Goal: Use online tool/utility: Utilize a website feature to perform a specific function

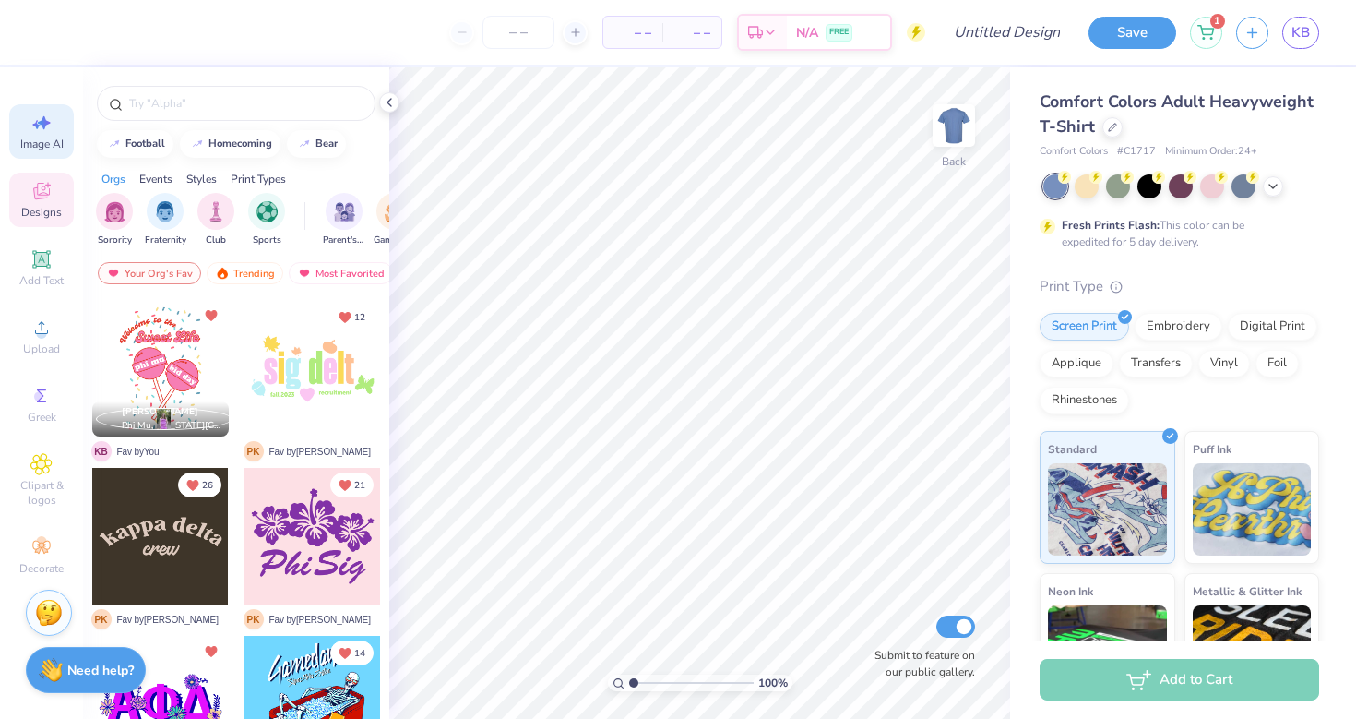
click at [24, 135] on div "Image AI" at bounding box center [41, 131] width 65 height 54
select select "4"
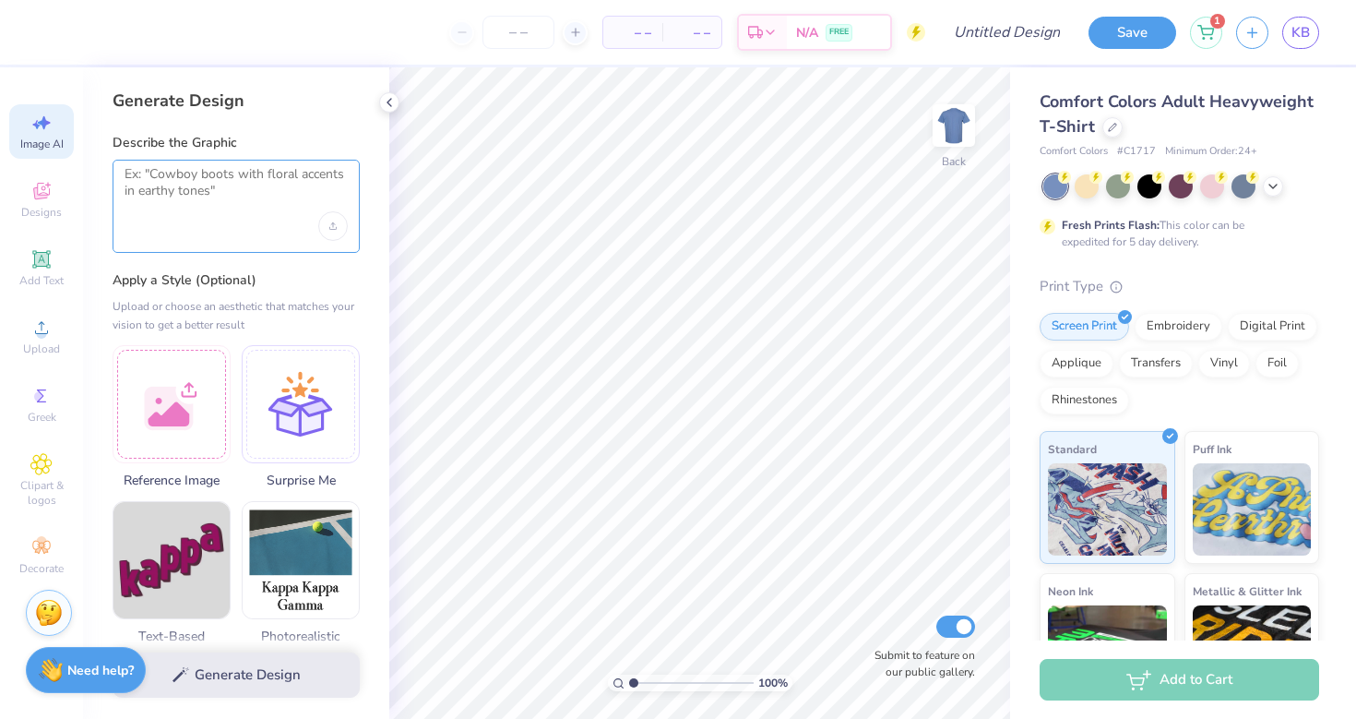
click at [210, 200] on textarea at bounding box center [236, 189] width 223 height 46
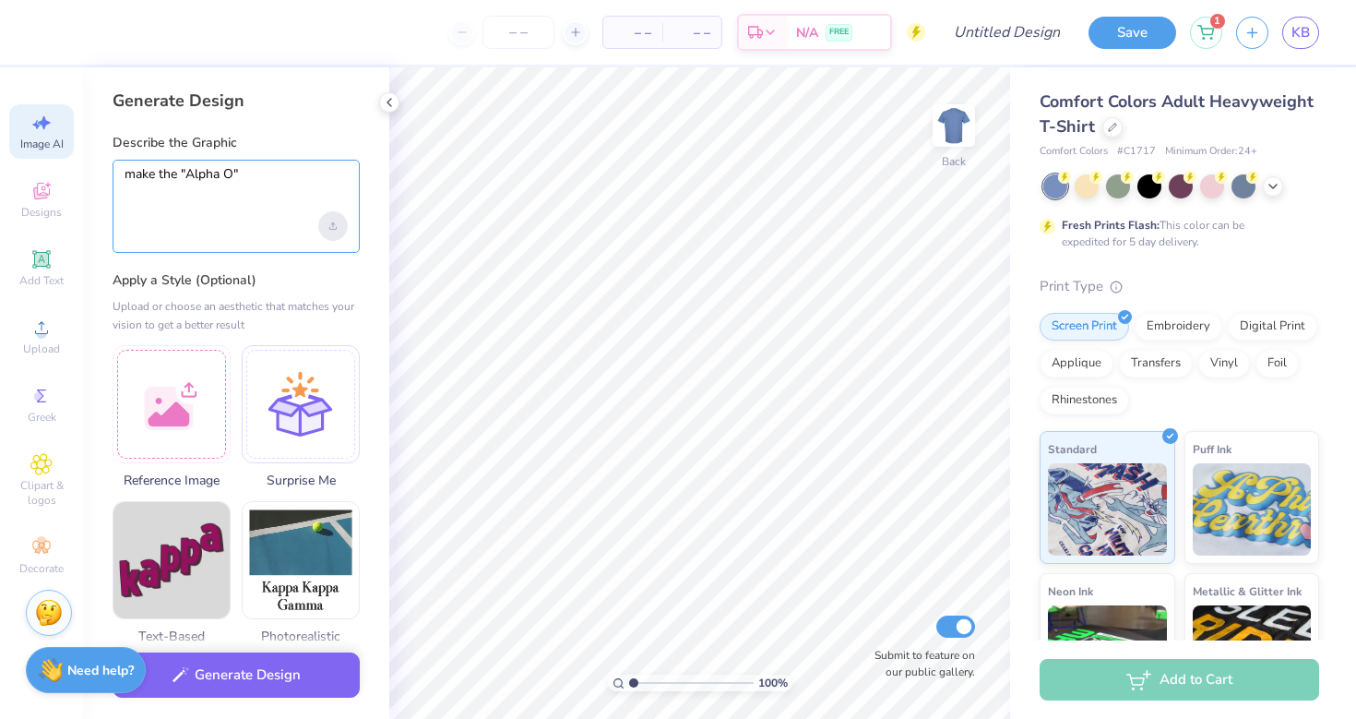
scroll to position [4, 0]
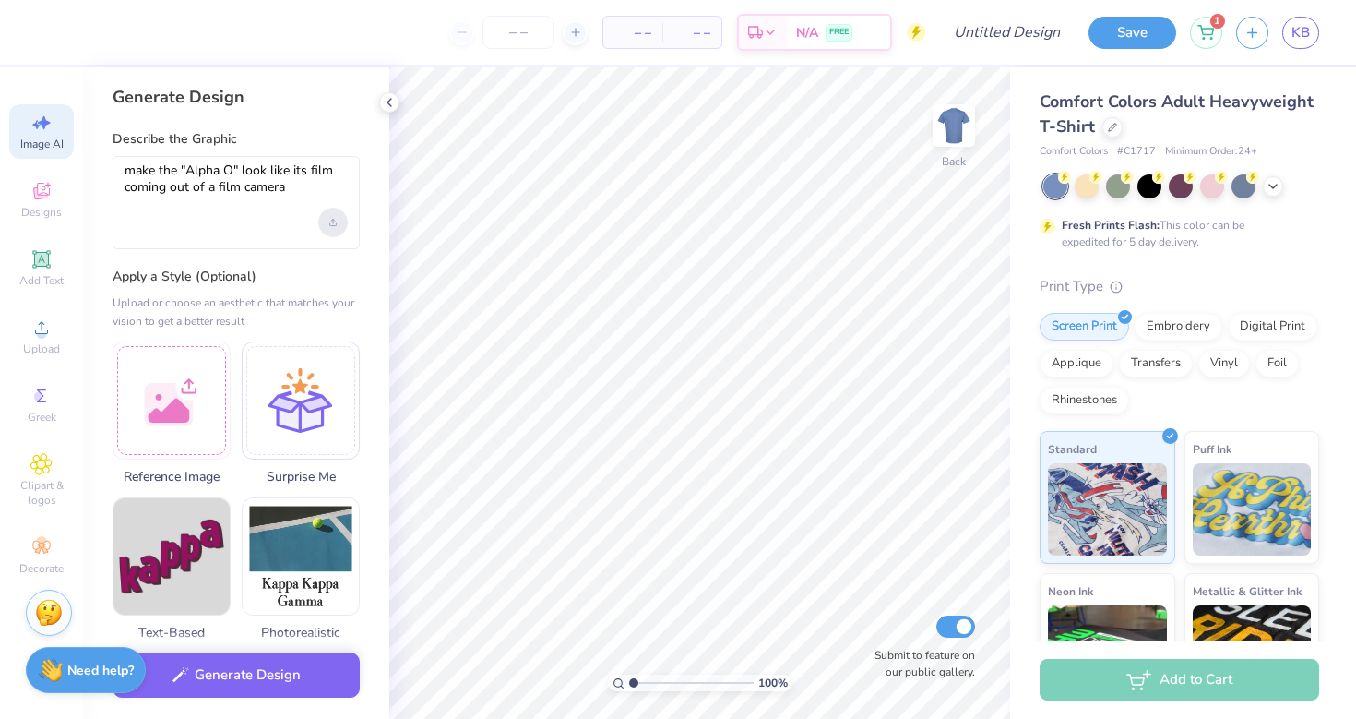
click at [328, 213] on div "Upload image" at bounding box center [333, 223] width 30 height 30
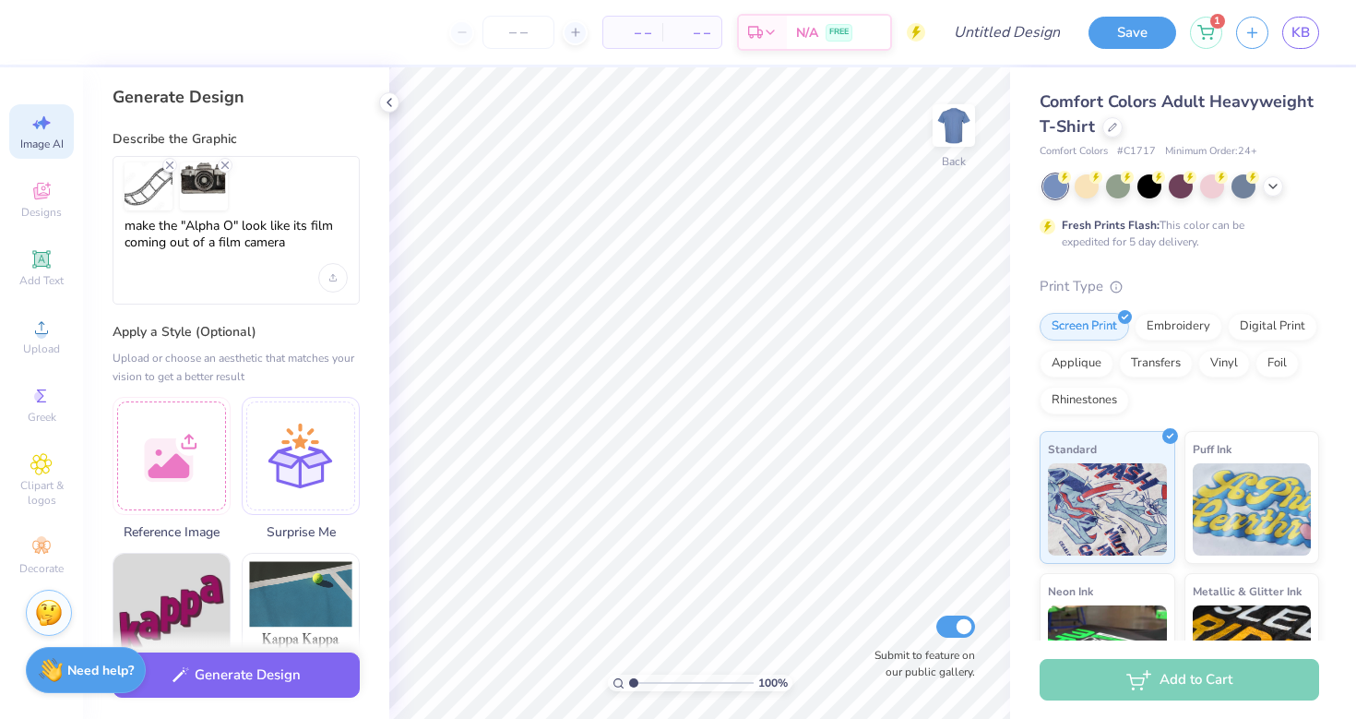
click at [259, 291] on div "make the "Alpha O" look like its film coming out of a film camera" at bounding box center [236, 230] width 247 height 149
click at [291, 244] on textarea "make the "Alpha O" look like its film coming out of a film camera" at bounding box center [236, 241] width 223 height 46
type textarea "make the "Alpha O" look like its film coming out of a film camera in cursive"
click at [280, 664] on button "Generate Design" at bounding box center [236, 670] width 247 height 45
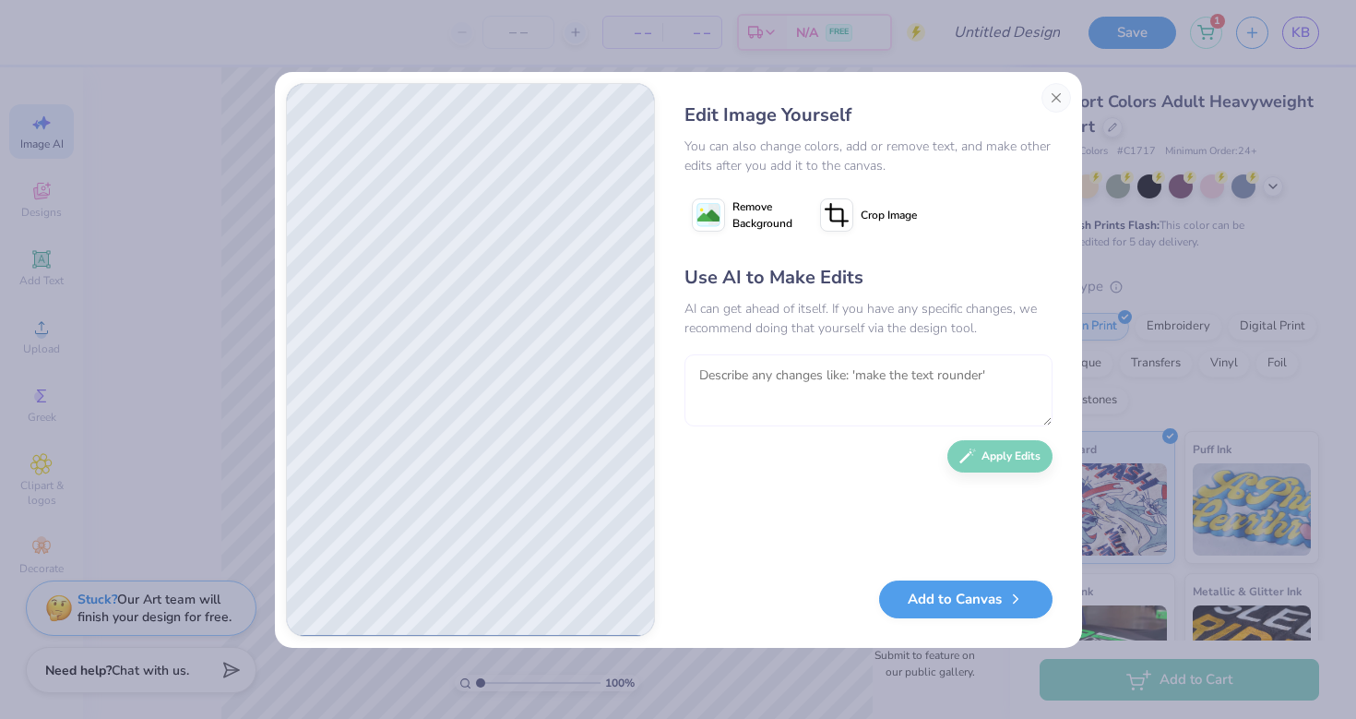
click at [729, 381] on textarea at bounding box center [869, 390] width 368 height 72
type textarea "make the letters look like film"
click at [1023, 463] on button "Apply Edits" at bounding box center [999, 451] width 105 height 32
click at [1039, 0] on div "Edit Image Yourself You can also change colors, add or remove text, and make ot…" at bounding box center [678, 359] width 1356 height 719
click at [1054, 102] on button "Close" at bounding box center [1057, 98] width 30 height 30
